Goal: Information Seeking & Learning: Learn about a topic

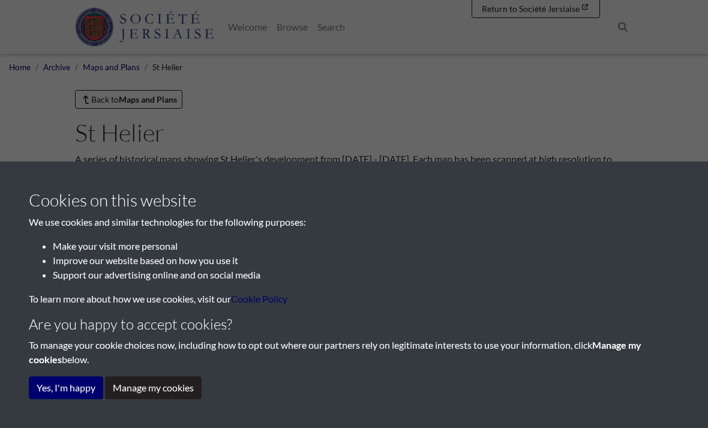
click at [41, 384] on button "Yes, I'm happy" at bounding box center [66, 387] width 74 height 23
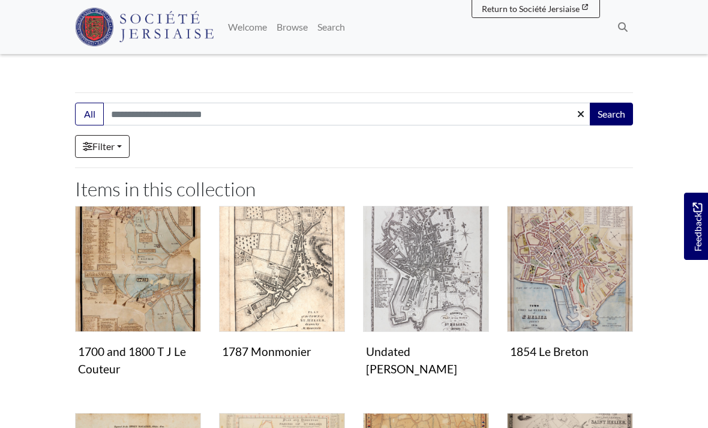
scroll to position [128, 0]
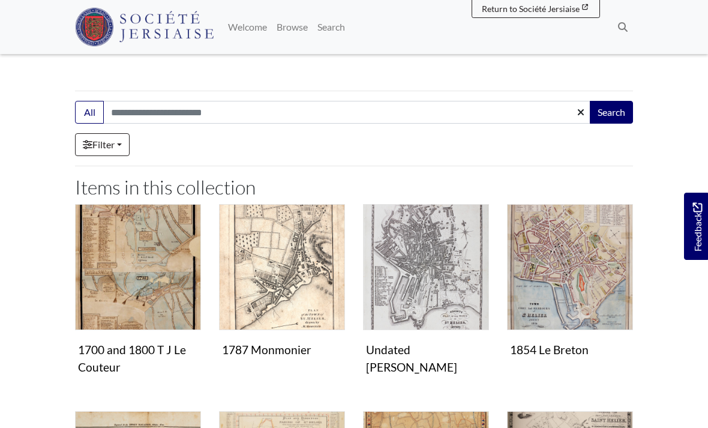
click at [102, 349] on figure "Maps and plans 1700 and 1800 T J Le Couteur Image" at bounding box center [138, 291] width 126 height 175
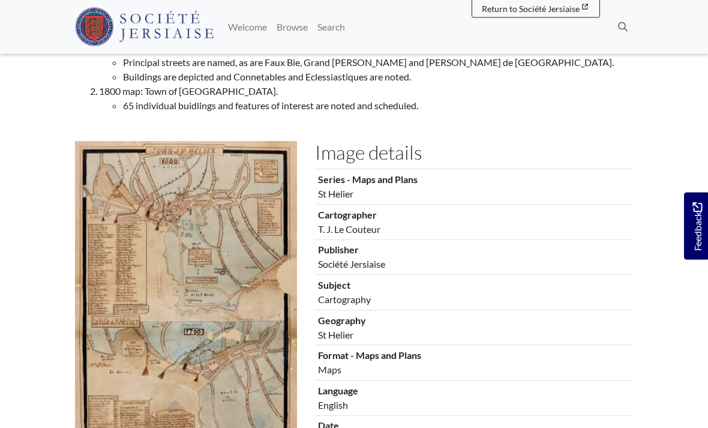
scroll to position [160, 0]
click at [120, 347] on img at bounding box center [186, 312] width 222 height 342
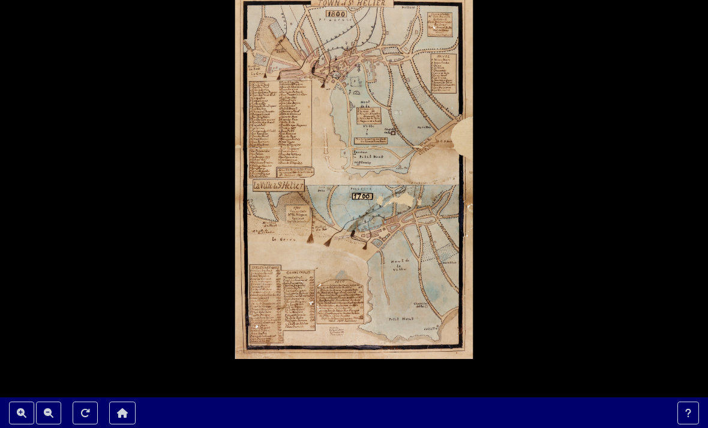
scroll to position [0, 0]
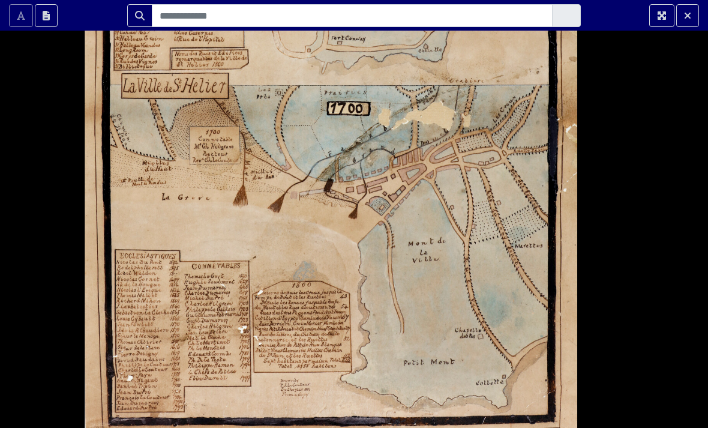
click at [532, 151] on div at bounding box center [354, 233] width 708 height 466
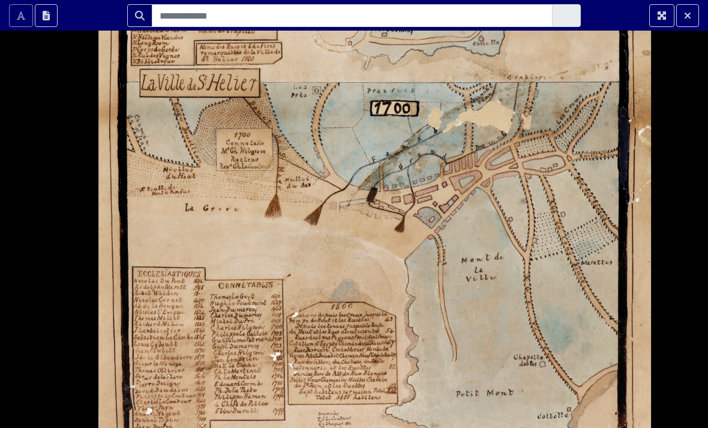
click at [587, 146] on div at bounding box center [354, 233] width 708 height 466
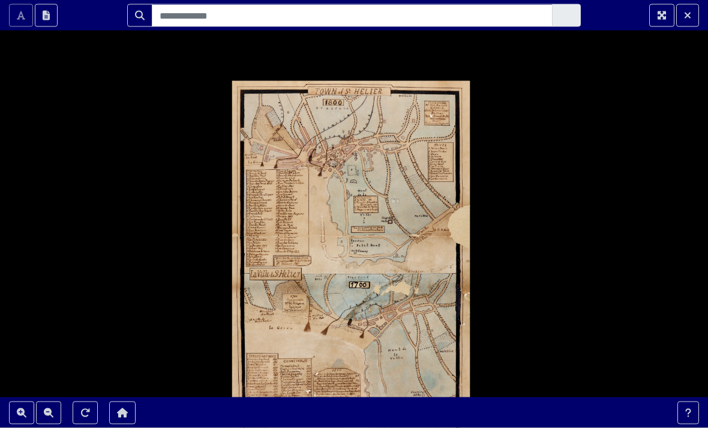
scroll to position [2, 0]
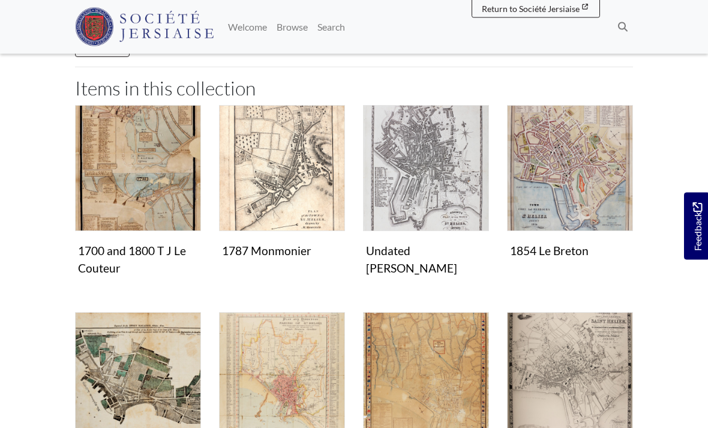
scroll to position [228, 0]
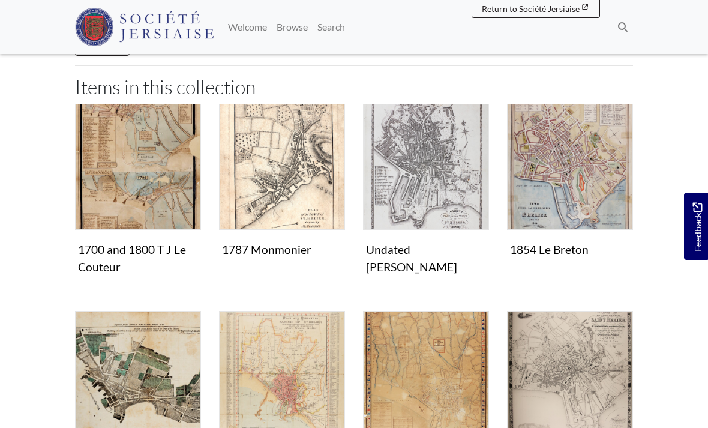
click at [252, 187] on img "Items in this Collection" at bounding box center [282, 167] width 126 height 126
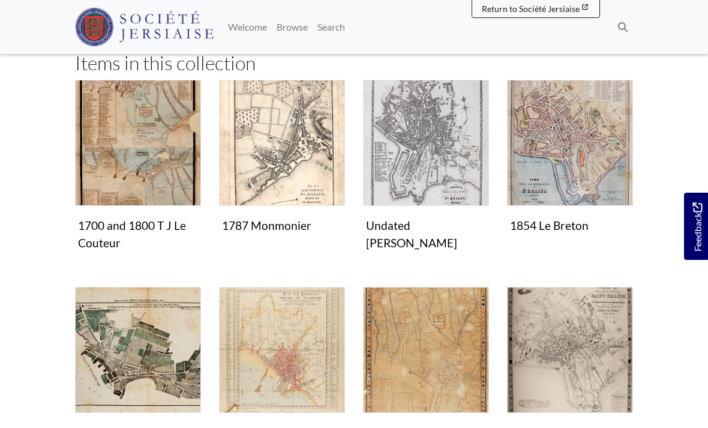
scroll to position [247, 0]
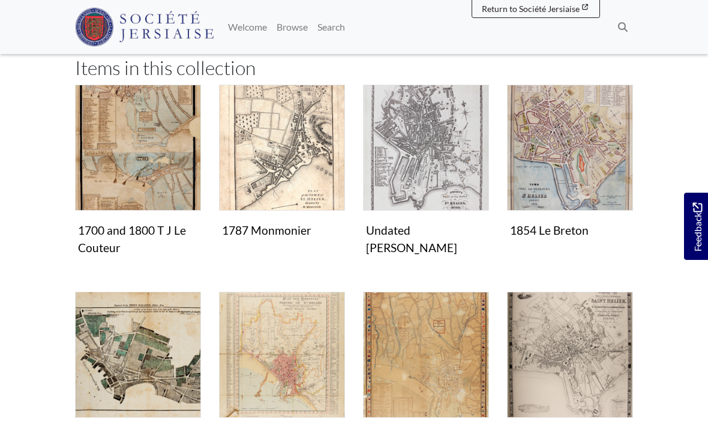
click at [108, 160] on img "Items in this Collection" at bounding box center [138, 148] width 126 height 126
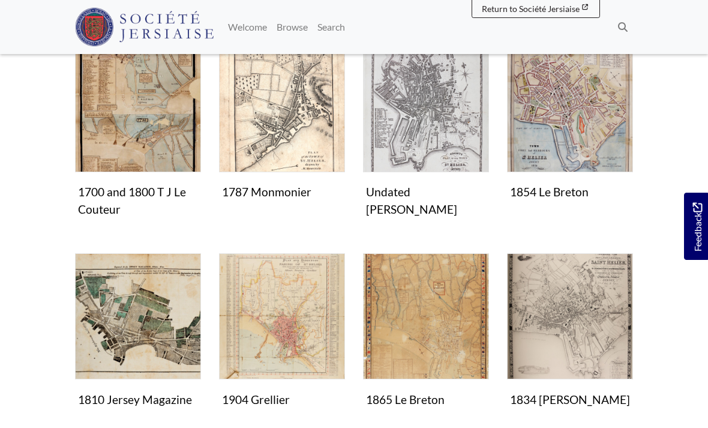
click at [471, 135] on img "Items in this Collection" at bounding box center [426, 109] width 126 height 126
click at [607, 158] on img "Items in this Collection" at bounding box center [570, 109] width 126 height 126
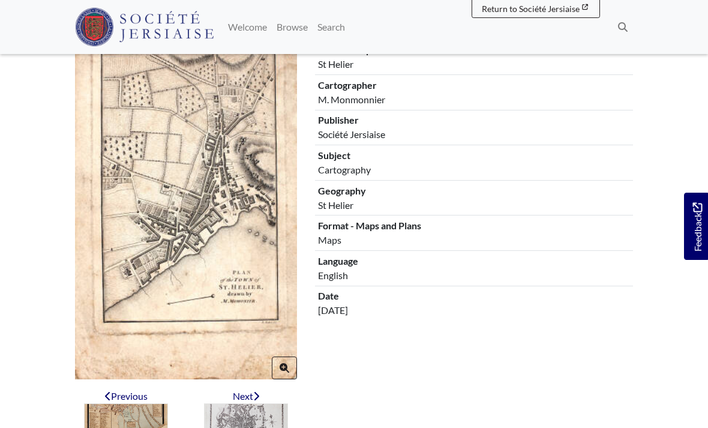
scroll to position [229, 0]
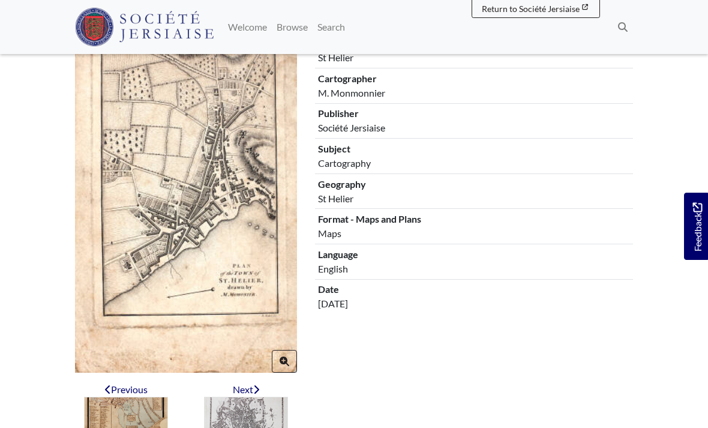
click at [151, 146] on img at bounding box center [186, 189] width 222 height 368
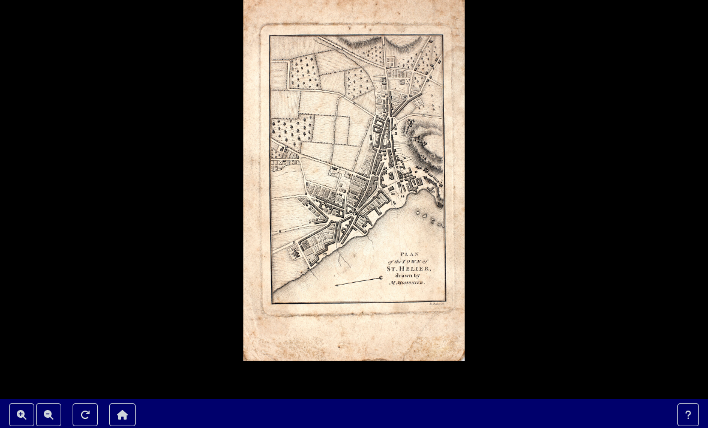
scroll to position [38, 0]
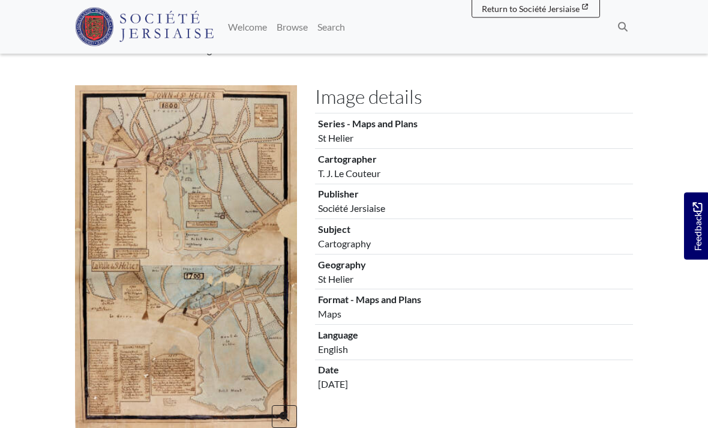
scroll to position [216, 0]
click at [124, 217] on img at bounding box center [186, 256] width 222 height 342
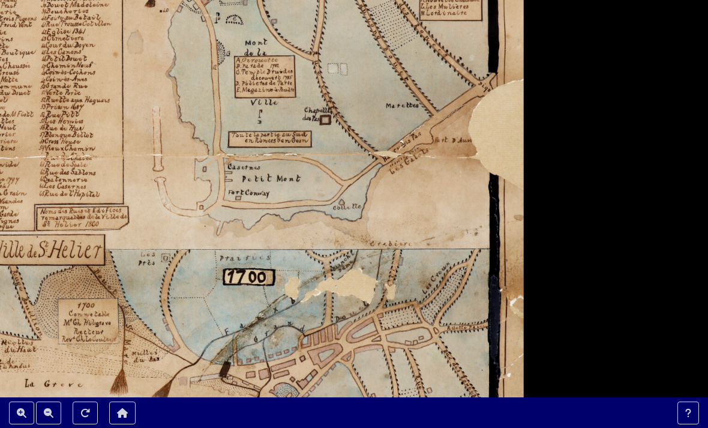
scroll to position [38, 0]
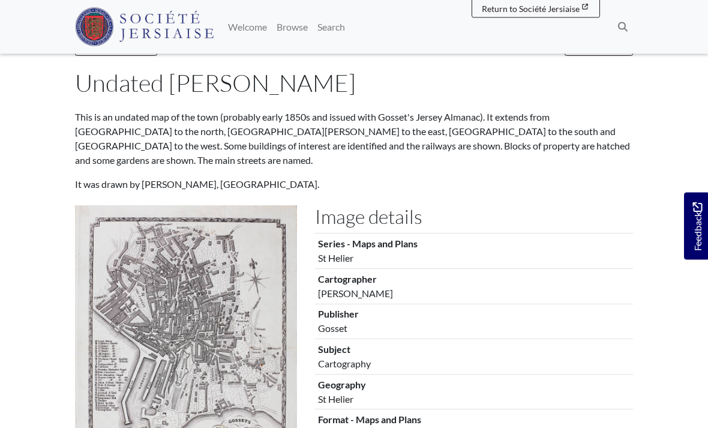
scroll to position [53, 0]
click at [154, 296] on img at bounding box center [186, 340] width 222 height 273
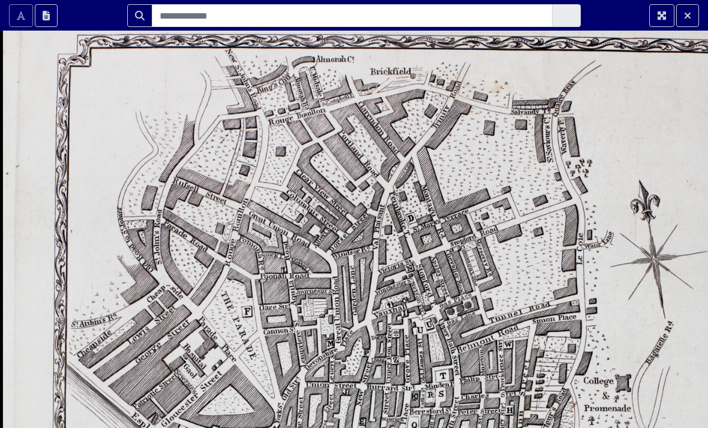
click at [635, 159] on div at bounding box center [354, 233] width 708 height 466
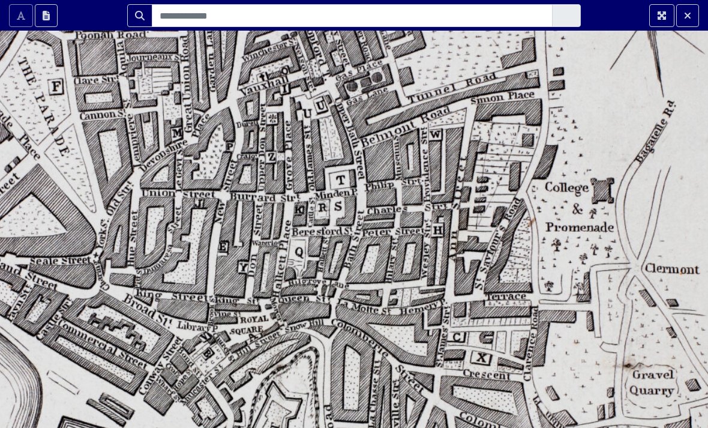
click at [578, 200] on div at bounding box center [354, 233] width 708 height 466
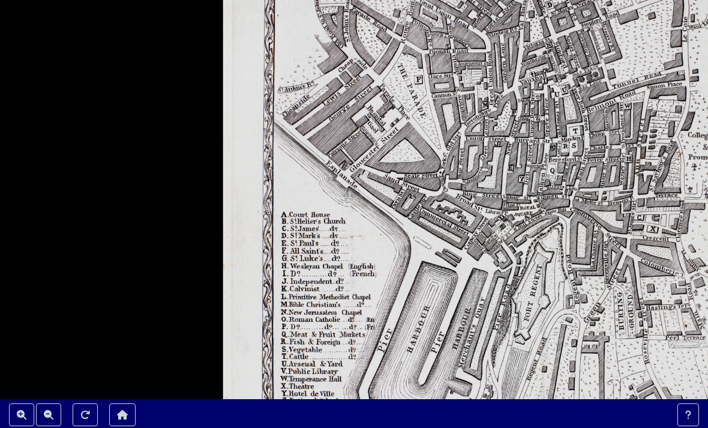
scroll to position [38, 0]
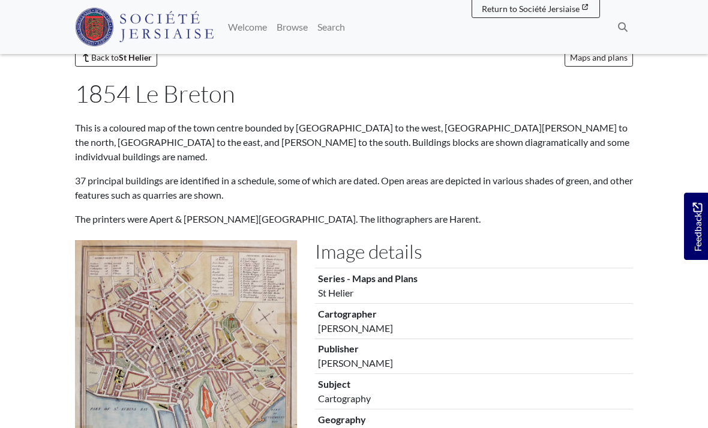
scroll to position [39, 0]
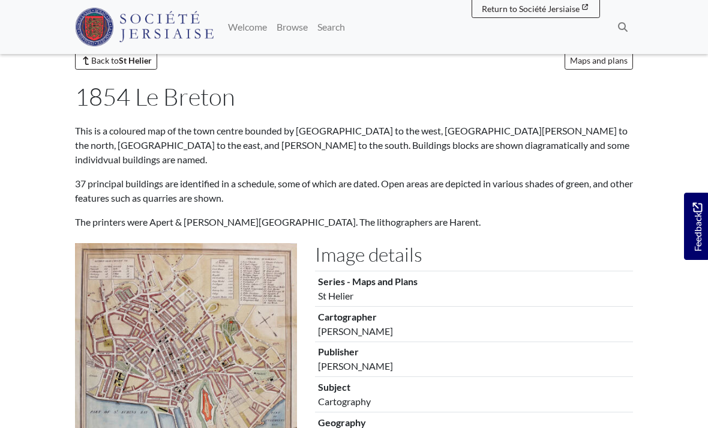
click at [112, 287] on img at bounding box center [186, 377] width 222 height 269
